Goal: Task Accomplishment & Management: Manage account settings

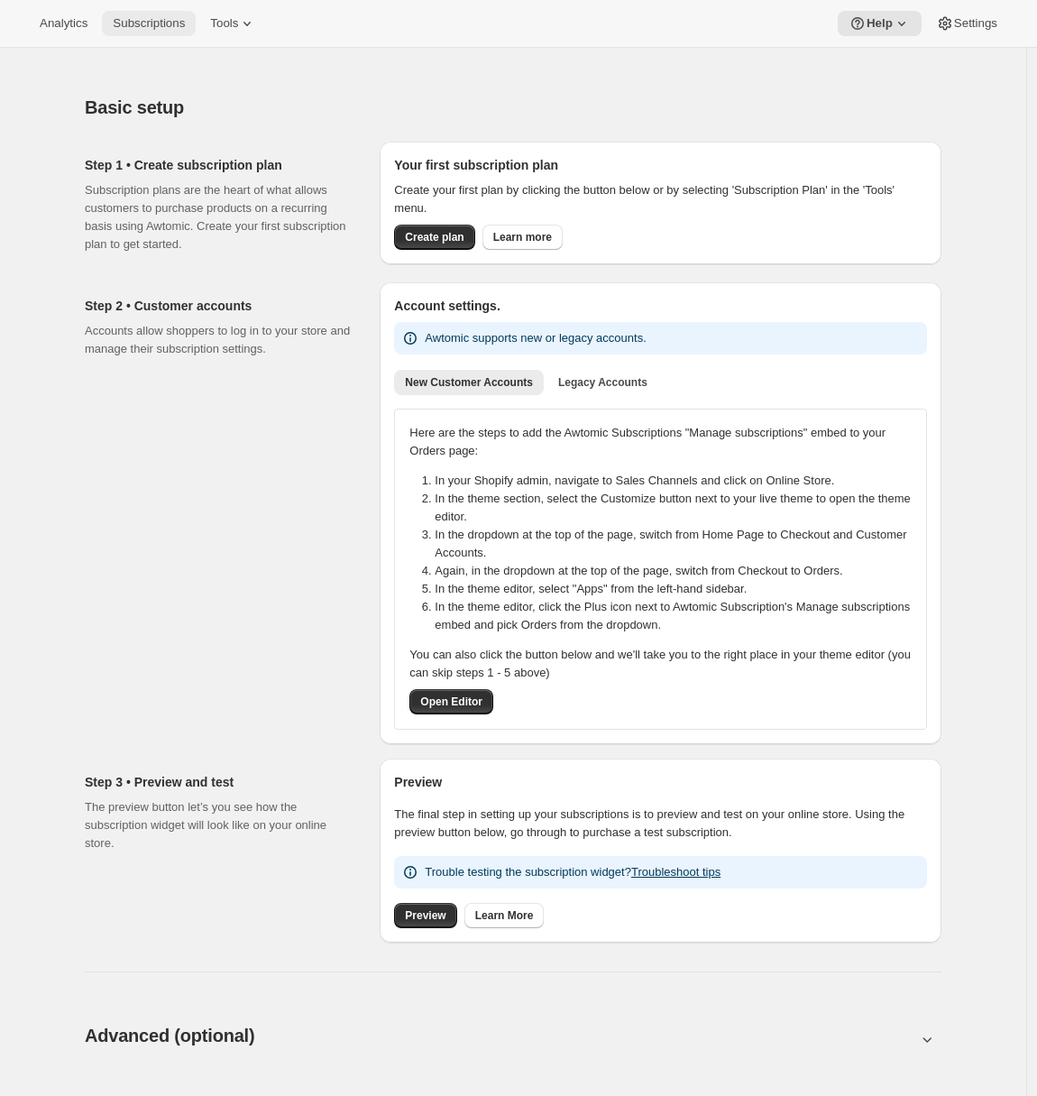
click at [171, 32] on button "Subscriptions" at bounding box center [149, 23] width 94 height 25
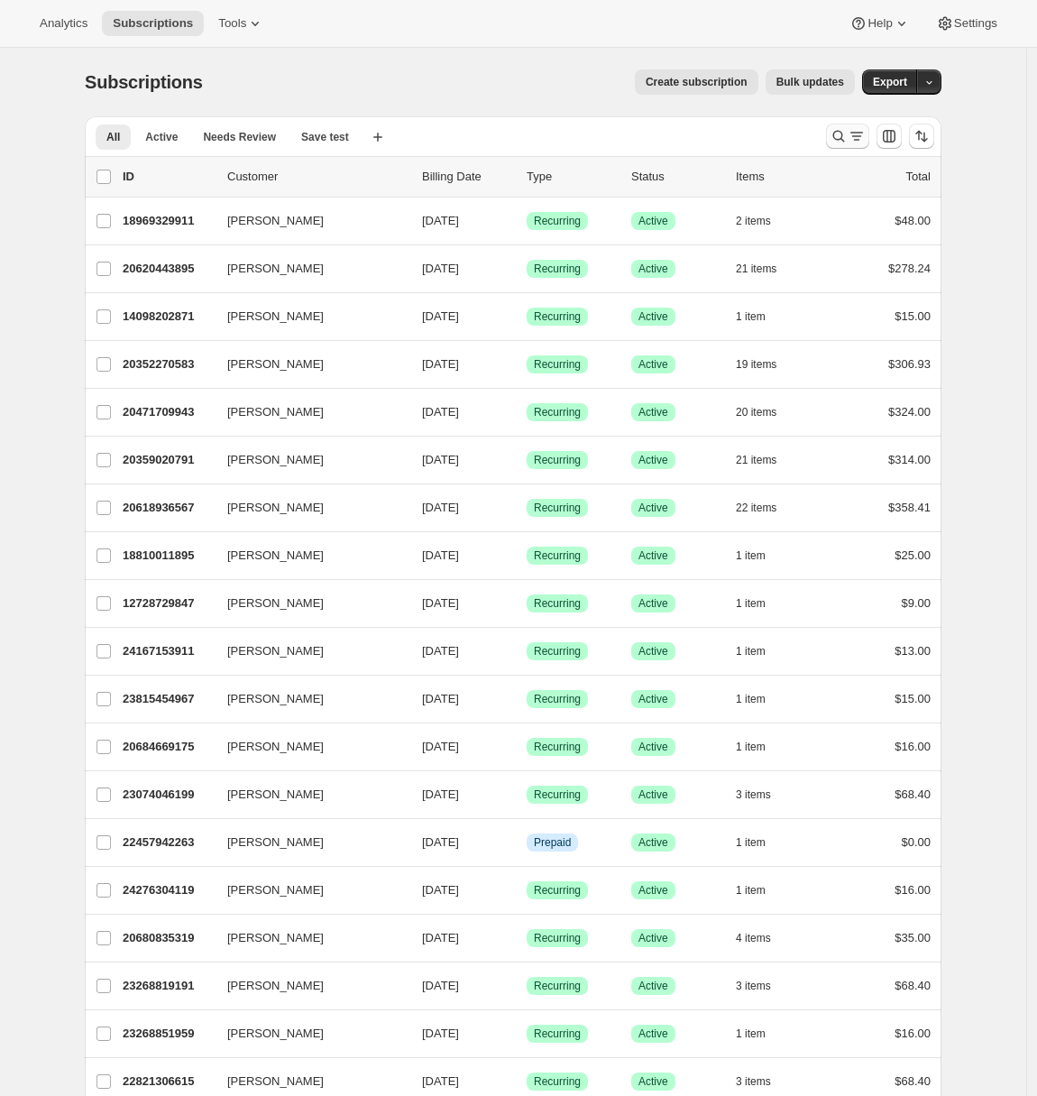
click at [853, 135] on icon "Search and filter results" at bounding box center [857, 136] width 18 height 18
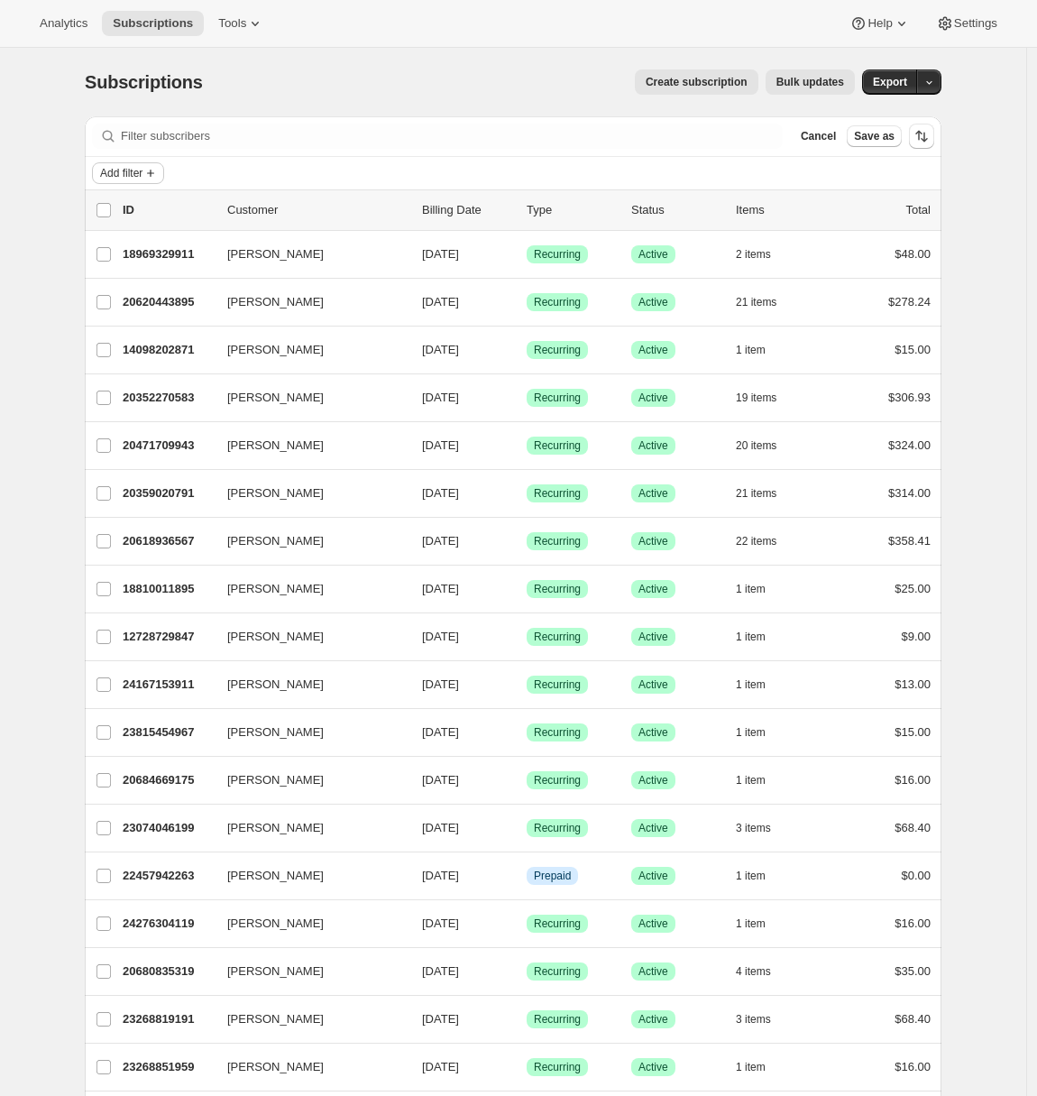
click at [132, 170] on span "Add filter" at bounding box center [121, 173] width 42 height 14
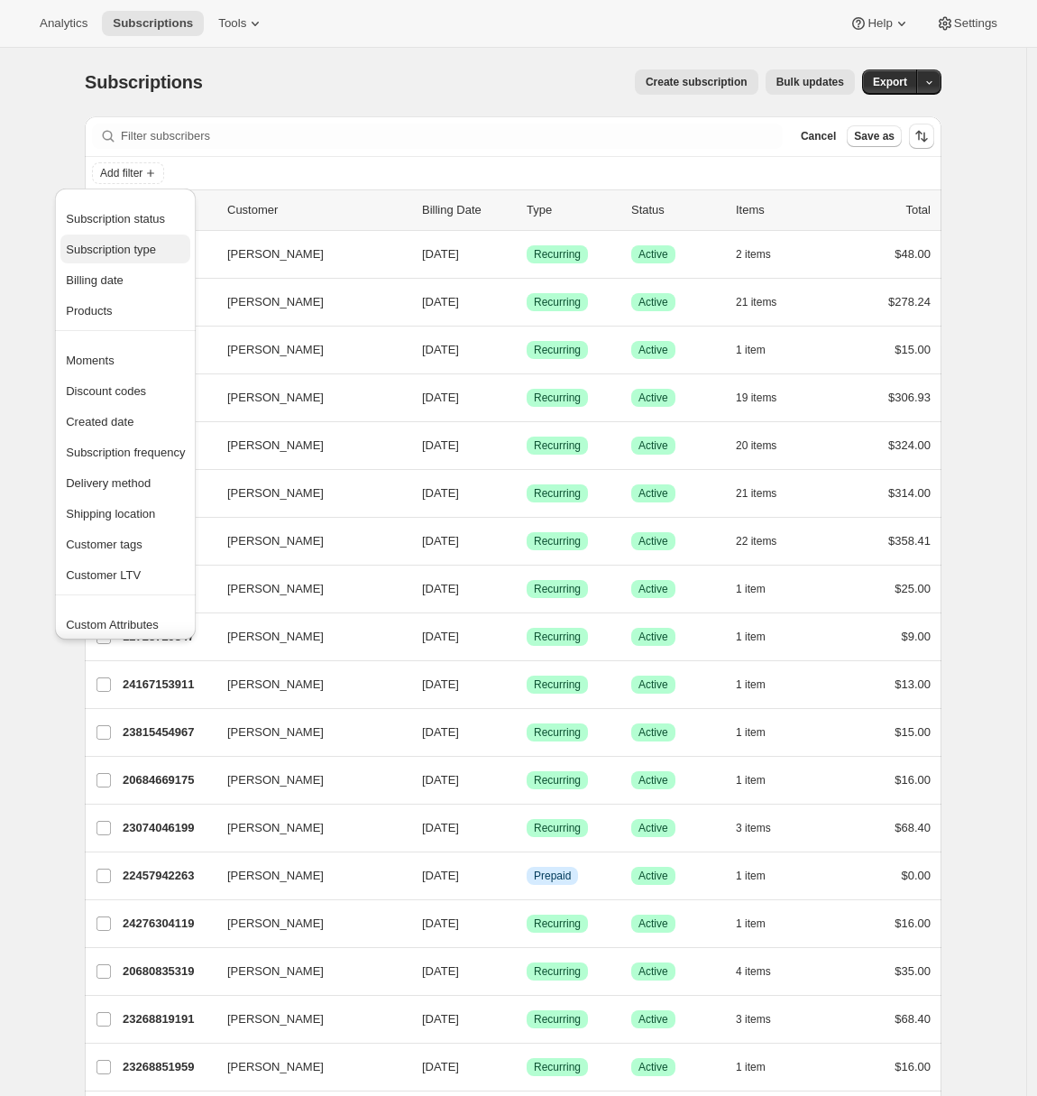
click at [129, 249] on span "Subscription type" at bounding box center [111, 250] width 90 height 14
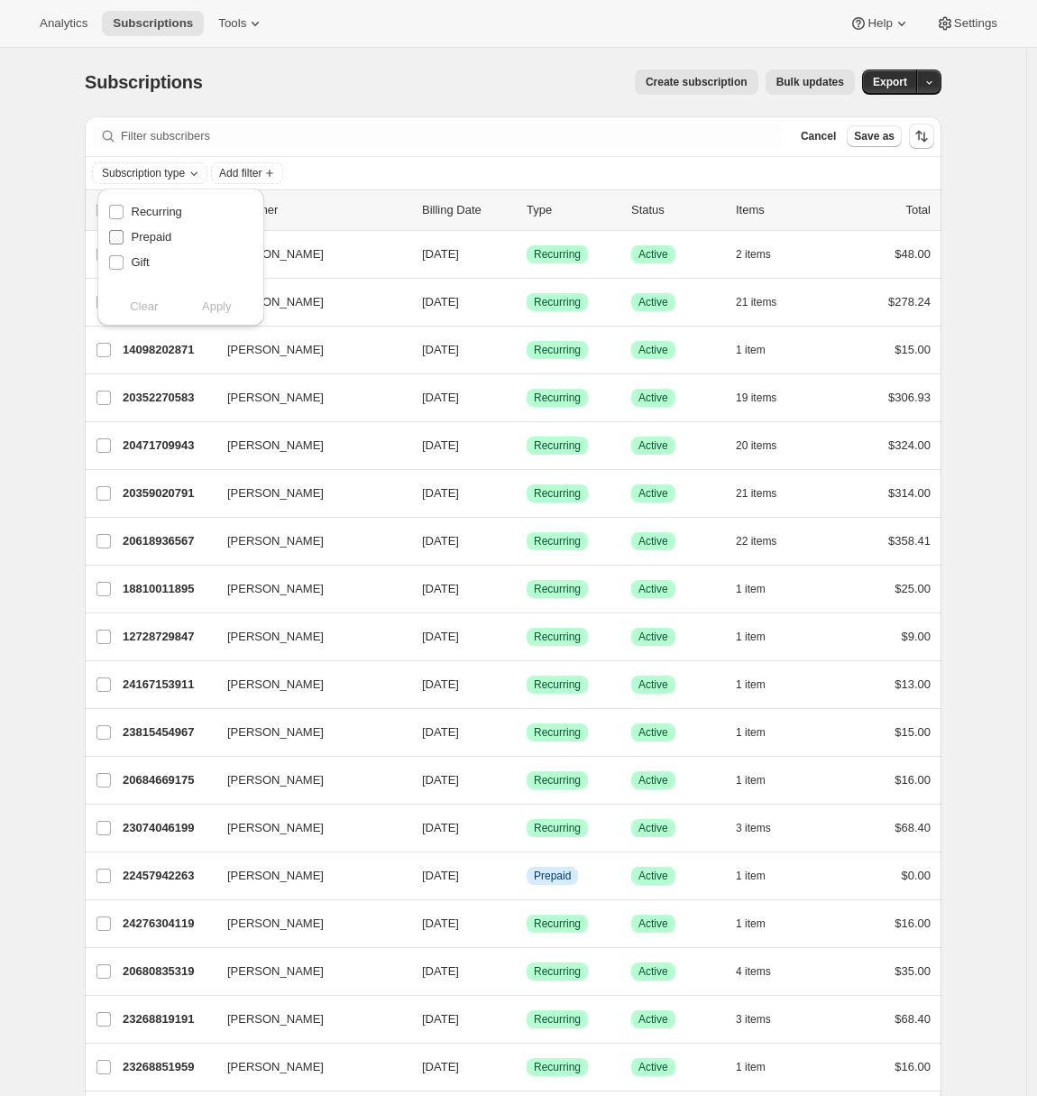
click at [145, 235] on span "Prepaid" at bounding box center [152, 237] width 41 height 14
click at [124, 235] on input "Prepaid" at bounding box center [116, 237] width 14 height 14
checkbox input "true"
click at [235, 307] on button "Apply" at bounding box center [217, 306] width 95 height 29
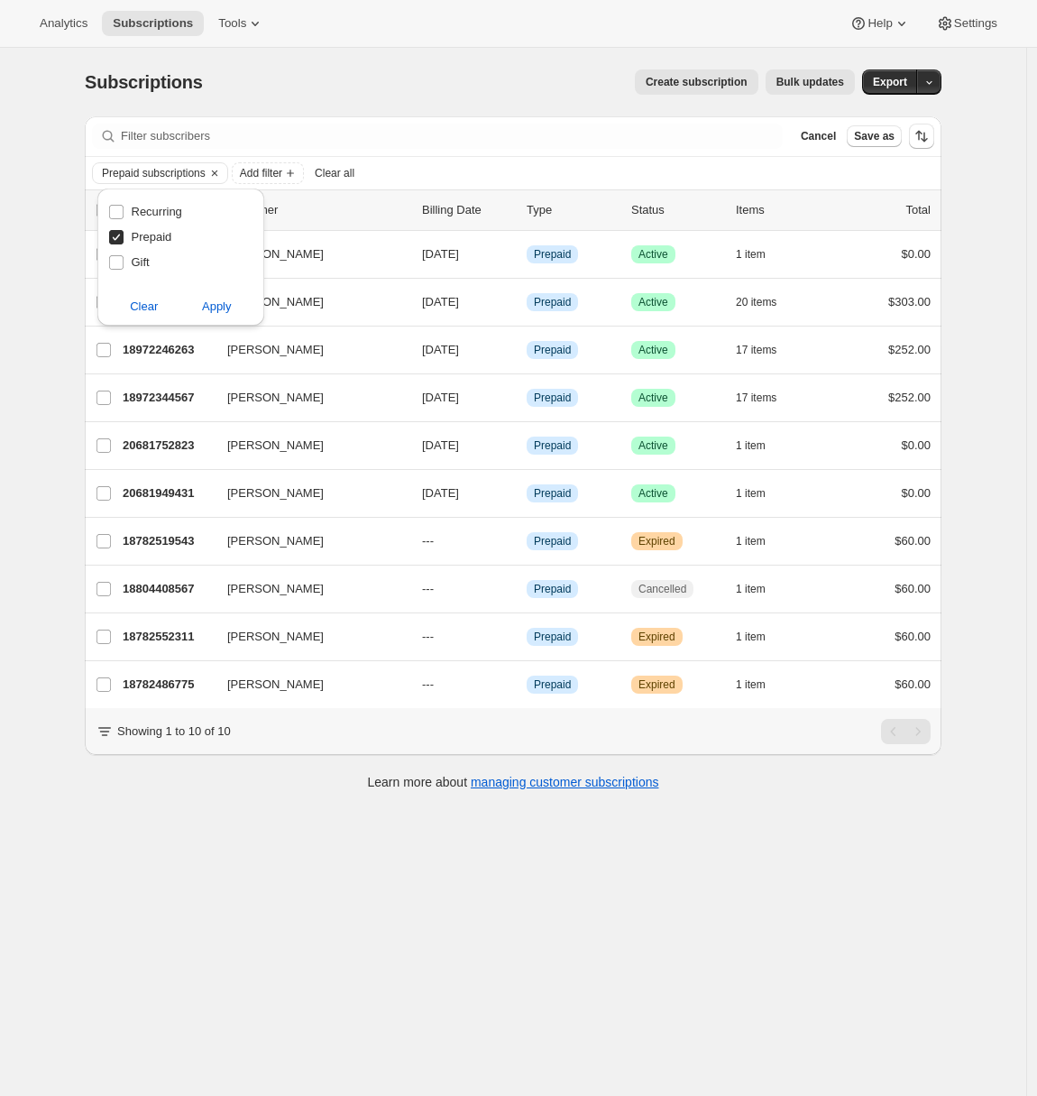
click at [31, 314] on div "Subscriptions. This page is ready Subscriptions Create subscription Bulk update…" at bounding box center [513, 596] width 1027 height 1096
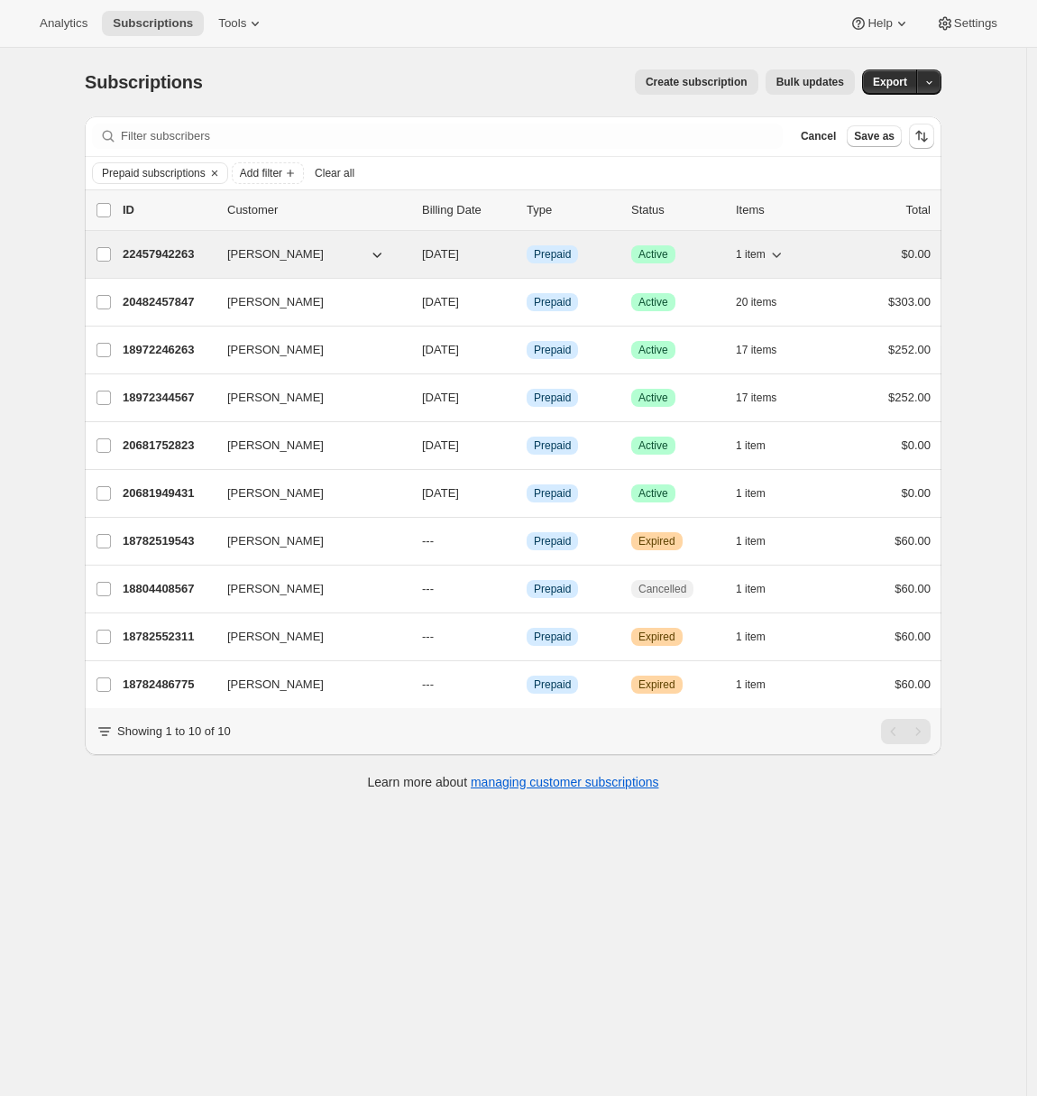
click at [146, 248] on p "22457942263" at bounding box center [168, 254] width 90 height 18
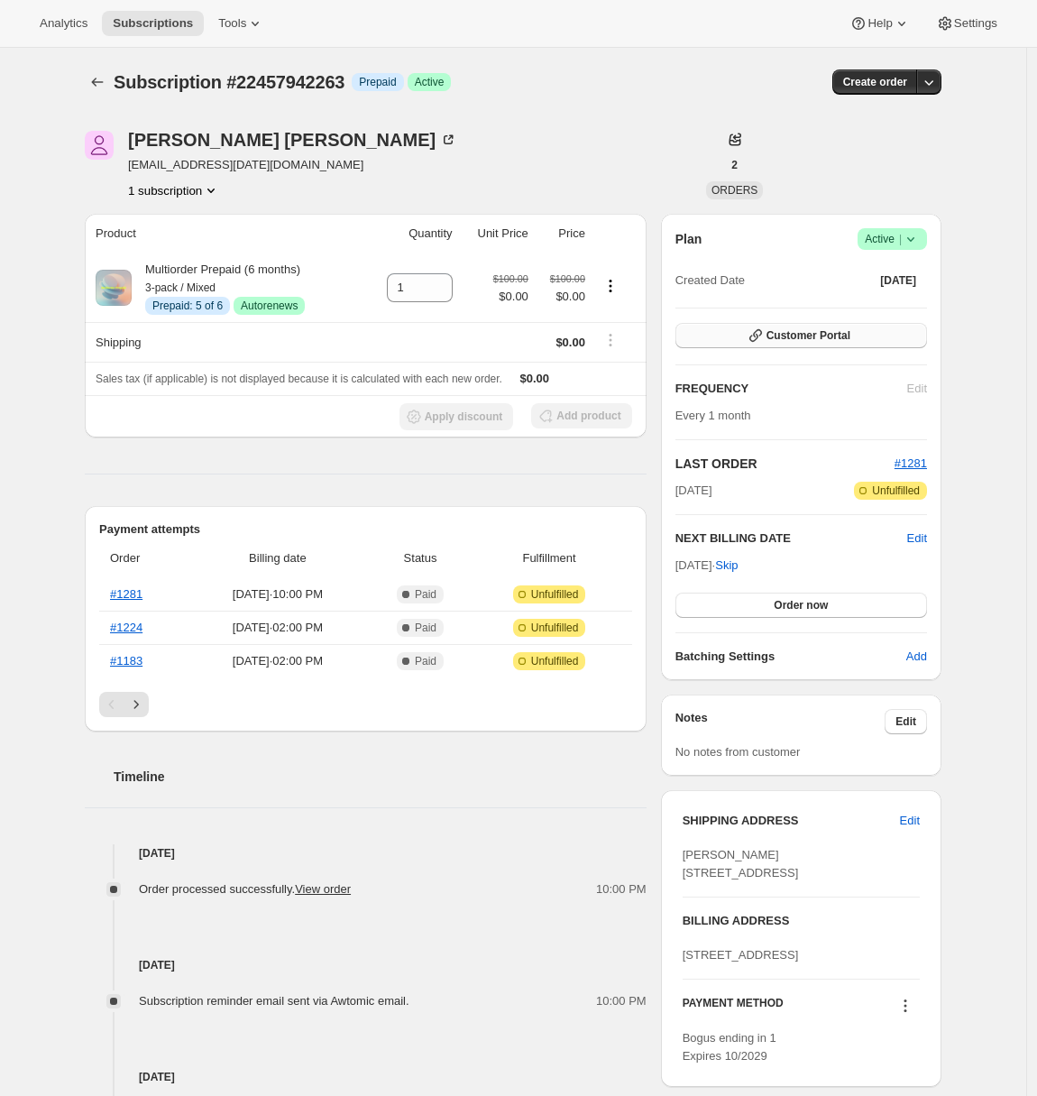
click at [788, 326] on button "Customer Portal" at bounding box center [802, 335] width 252 height 25
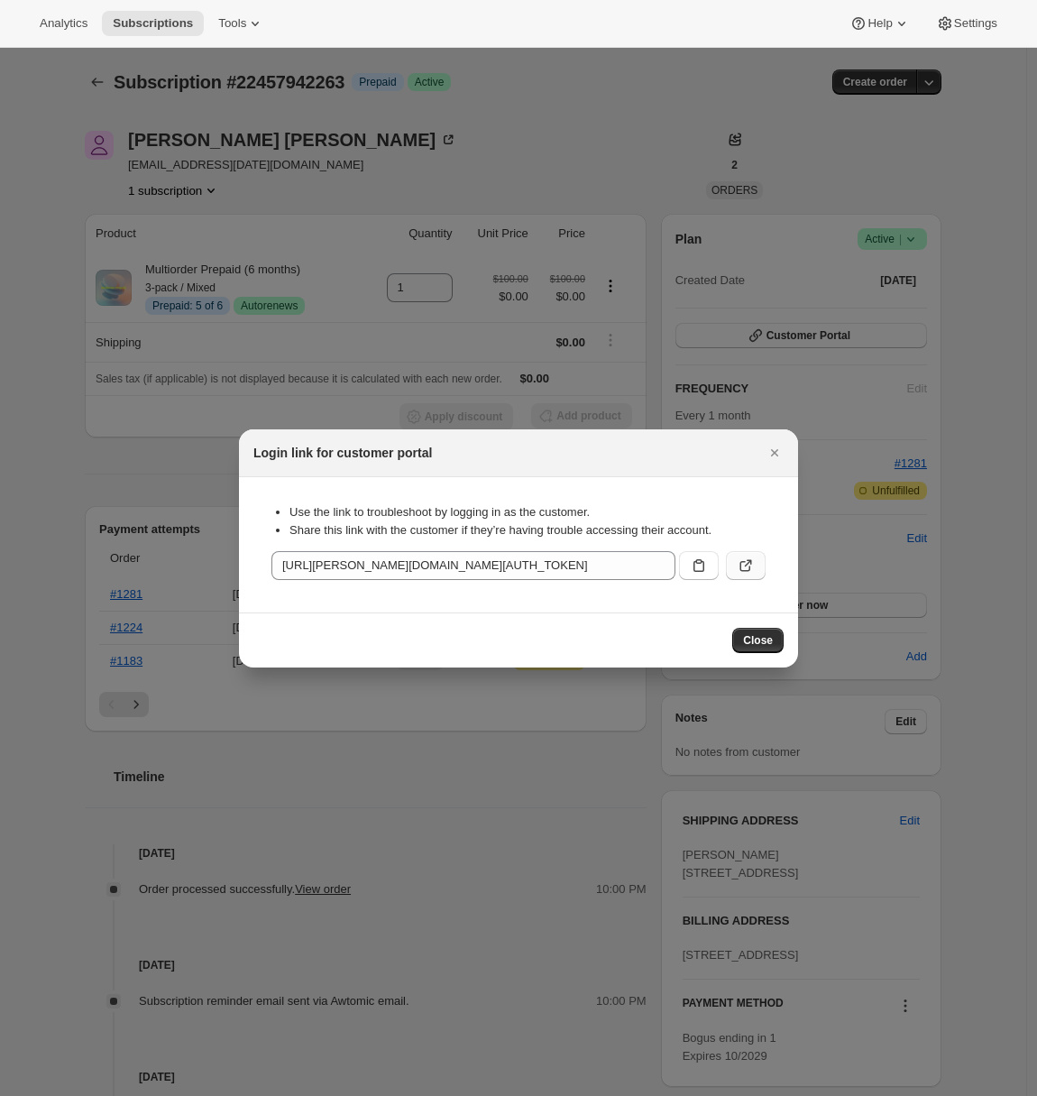
click at [753, 563] on icon ":rc6:" at bounding box center [746, 566] width 18 height 18
click at [741, 567] on icon ":rc6:" at bounding box center [746, 566] width 11 height 11
click at [774, 455] on icon "Close" at bounding box center [775, 453] width 18 height 18
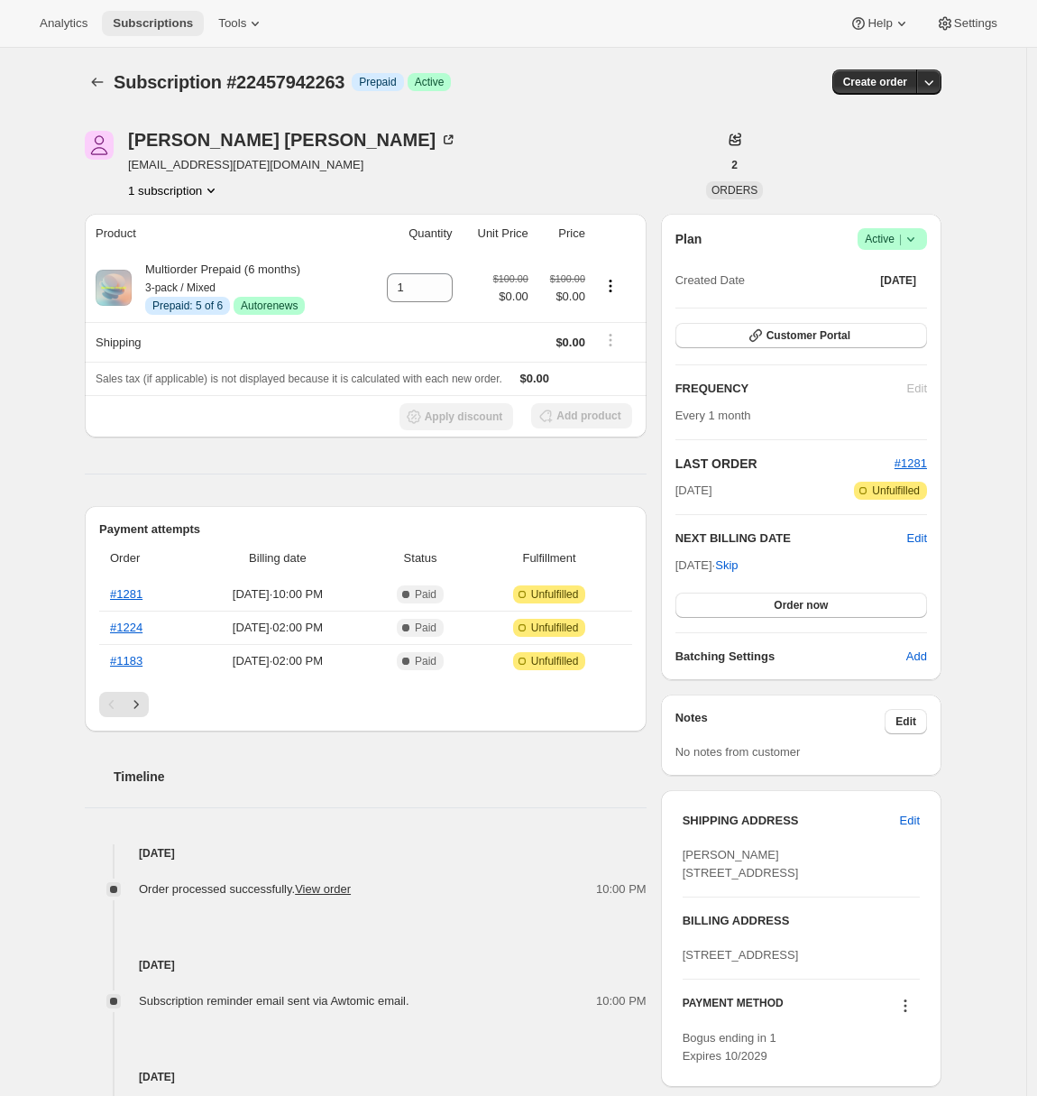
click at [147, 24] on span "Subscriptions" at bounding box center [153, 23] width 80 height 14
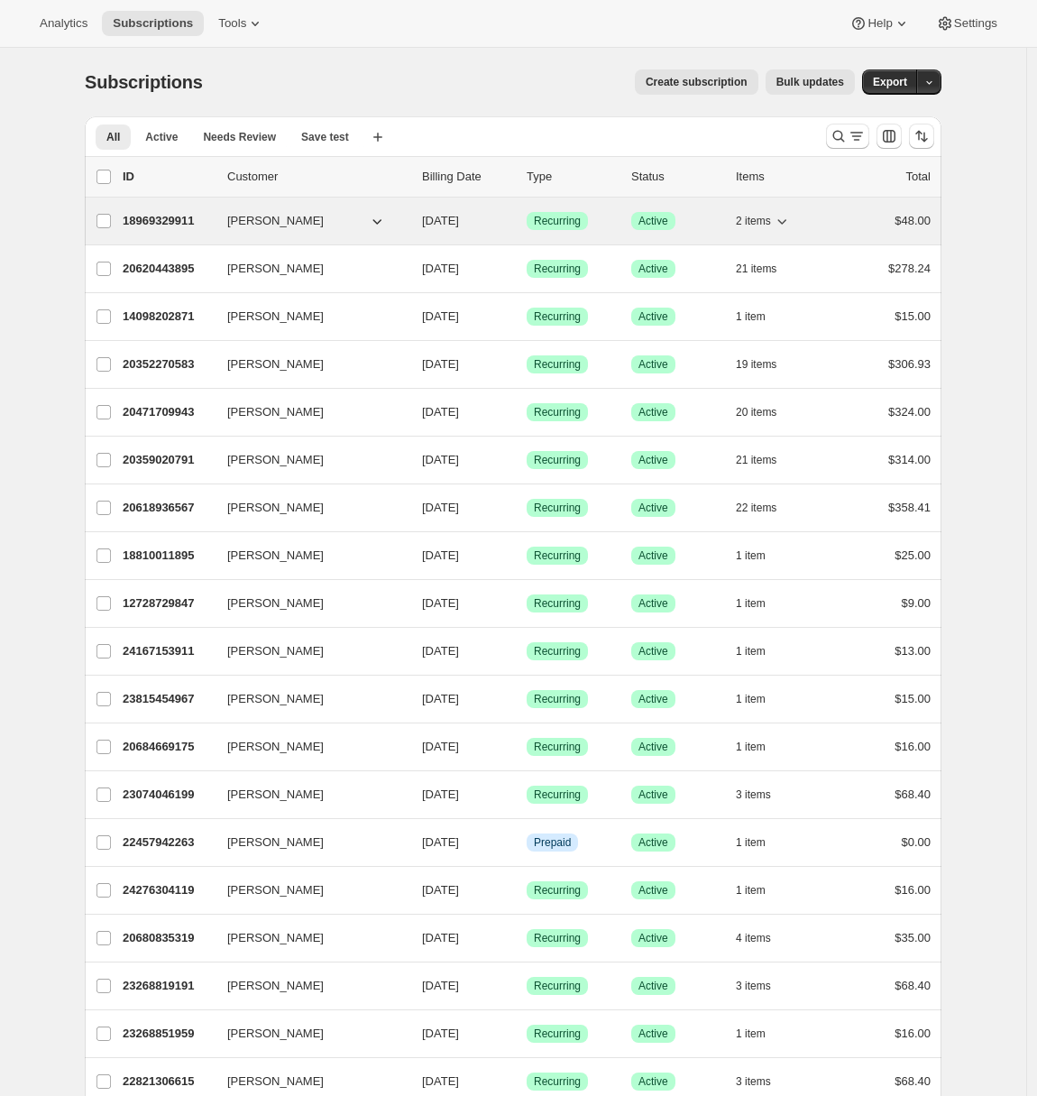
click at [164, 233] on div "18969329911 [PERSON_NAME] [DATE] Success Recurring Success Active 2 items $48.00" at bounding box center [527, 220] width 808 height 25
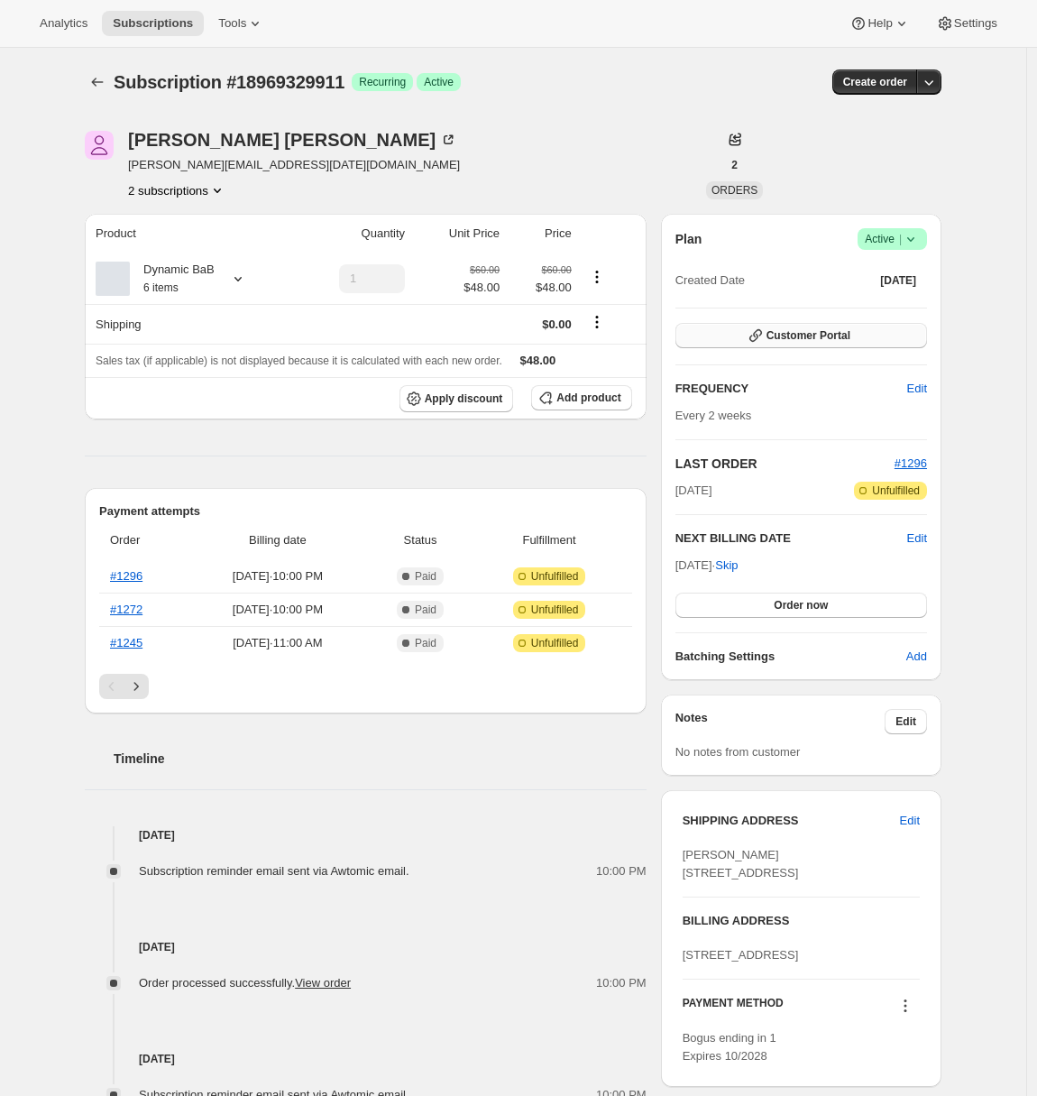
click at [869, 335] on button "Customer Portal" at bounding box center [802, 335] width 252 height 25
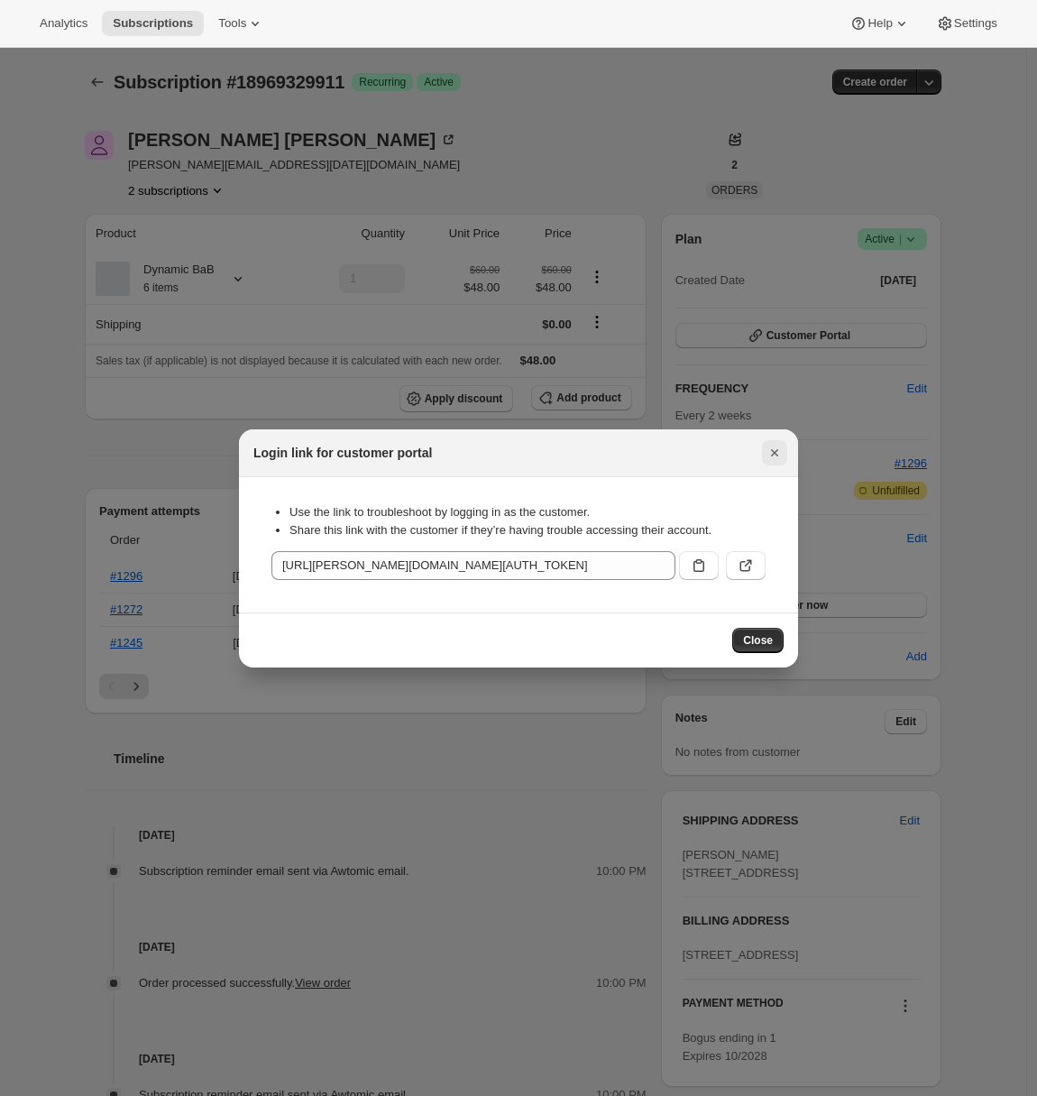
click at [775, 452] on icon "Close" at bounding box center [774, 452] width 7 height 7
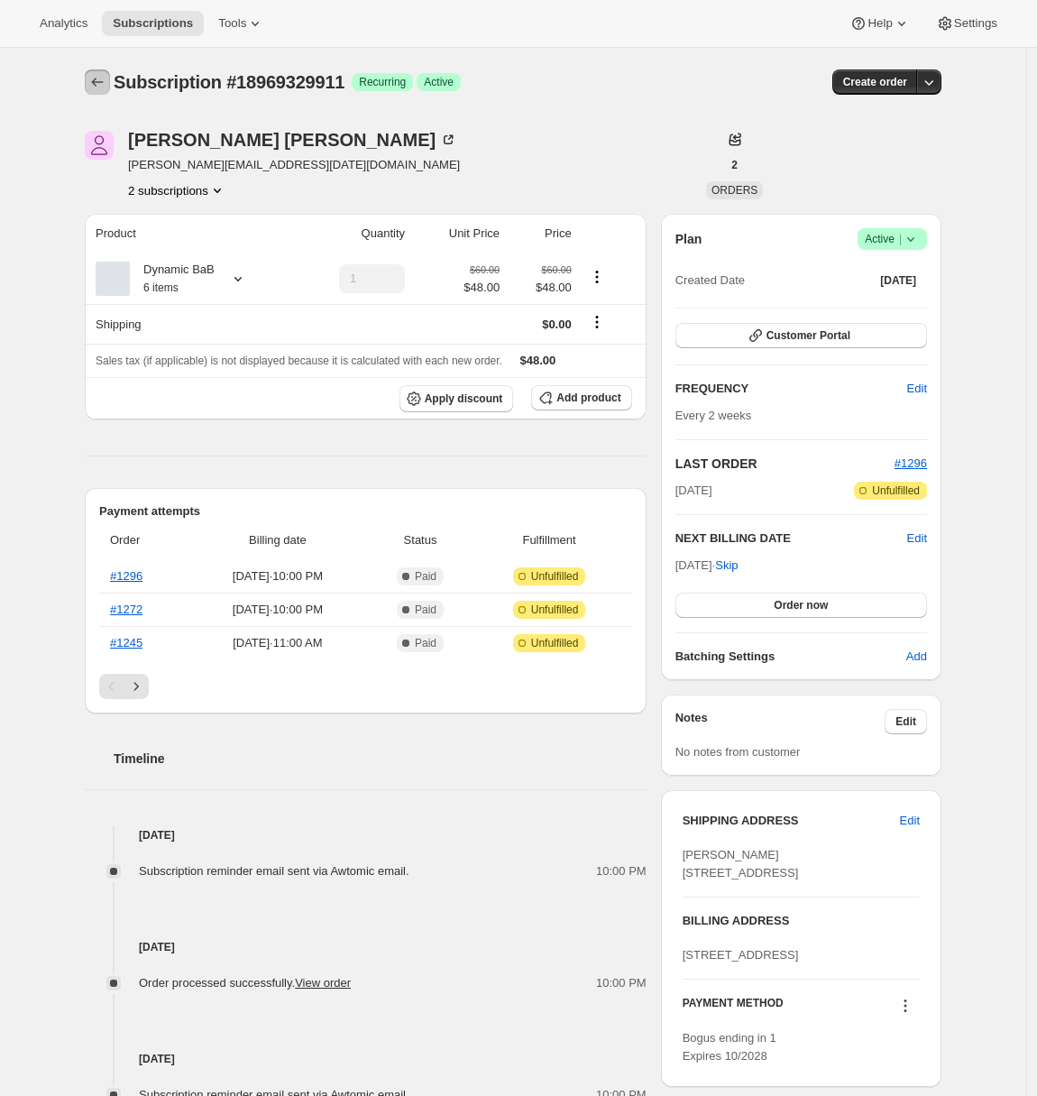
click at [106, 72] on button "Subscriptions" at bounding box center [97, 81] width 25 height 25
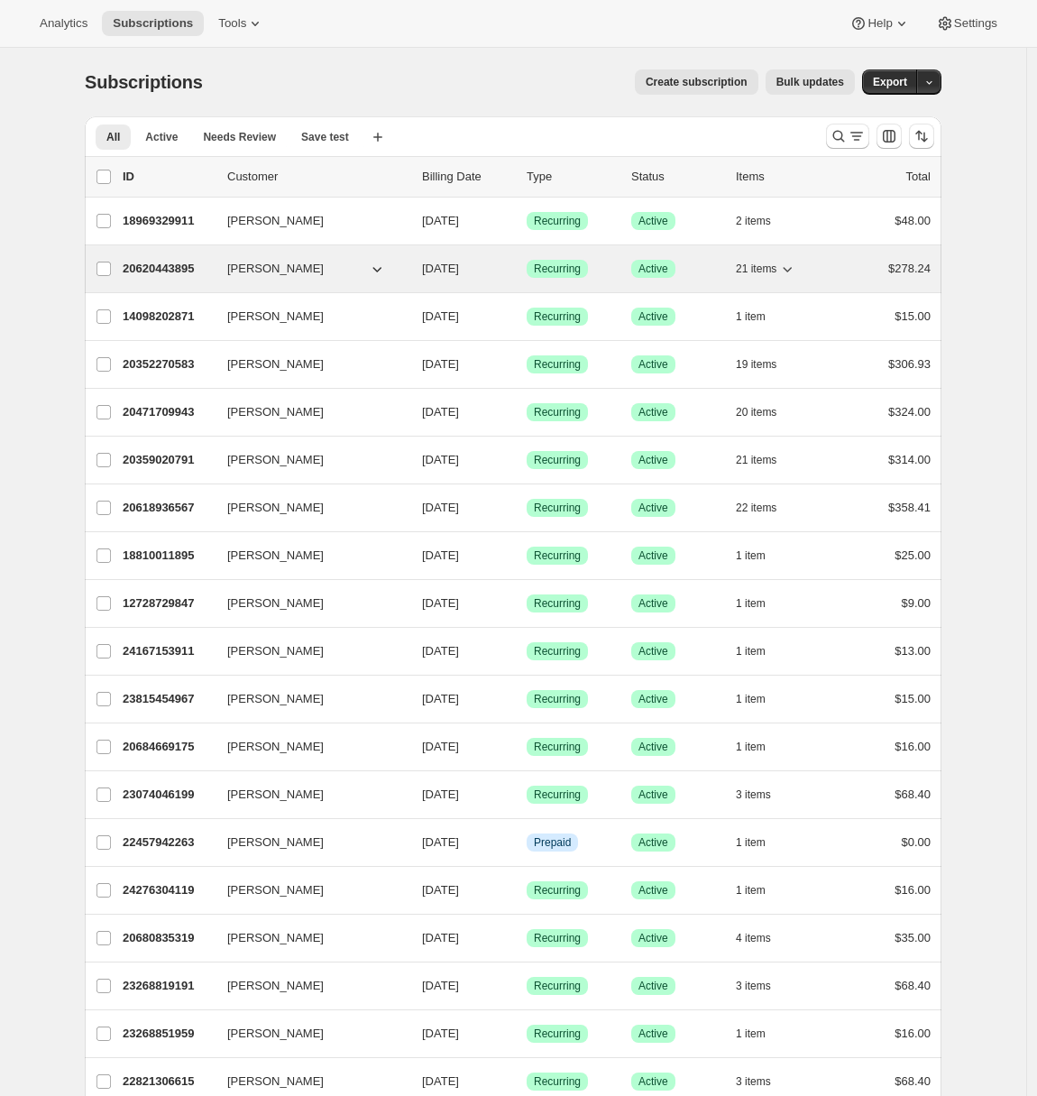
click at [190, 266] on p "20620443895" at bounding box center [168, 269] width 90 height 18
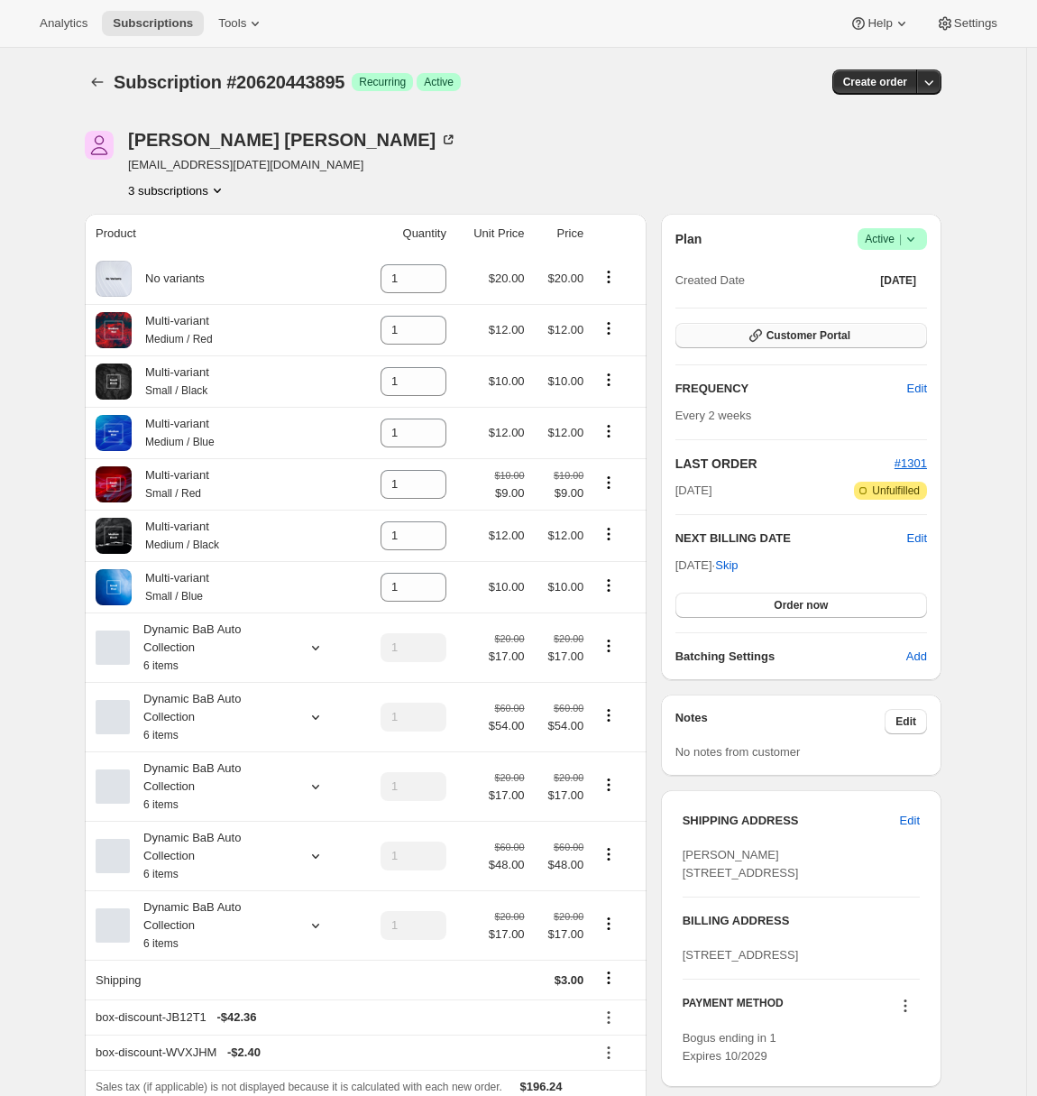
click at [851, 332] on span "Customer Portal" at bounding box center [809, 335] width 84 height 14
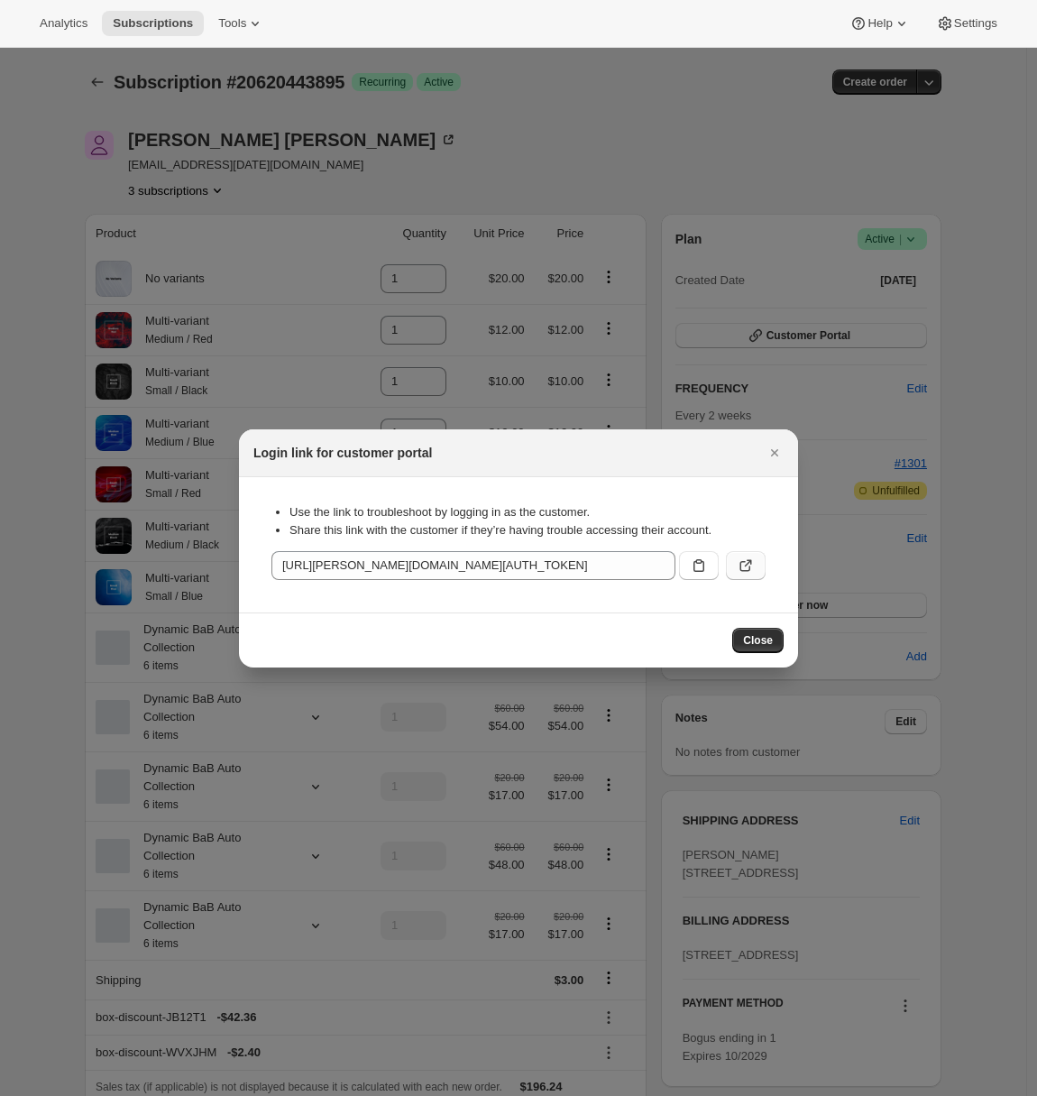
click at [758, 564] on button ":r155:" at bounding box center [746, 565] width 40 height 29
